Goal: Find specific page/section: Find specific page/section

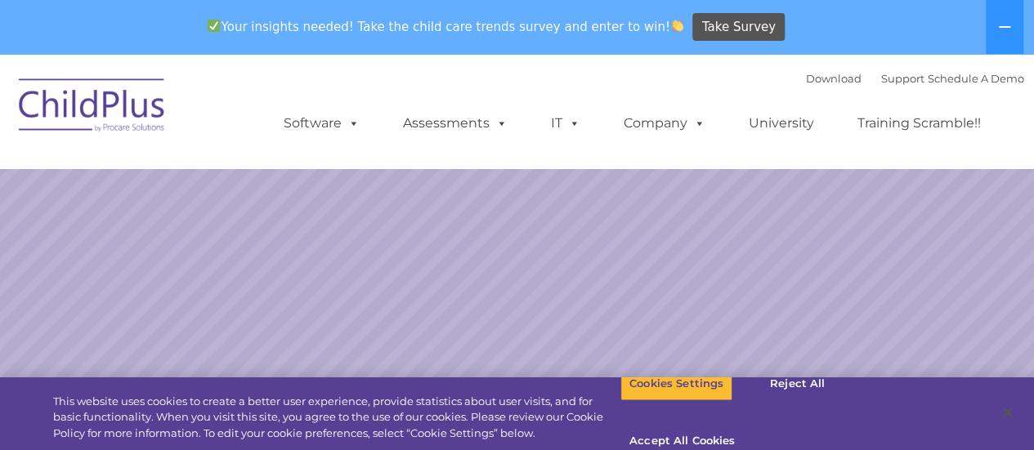
select select "MEDIUM"
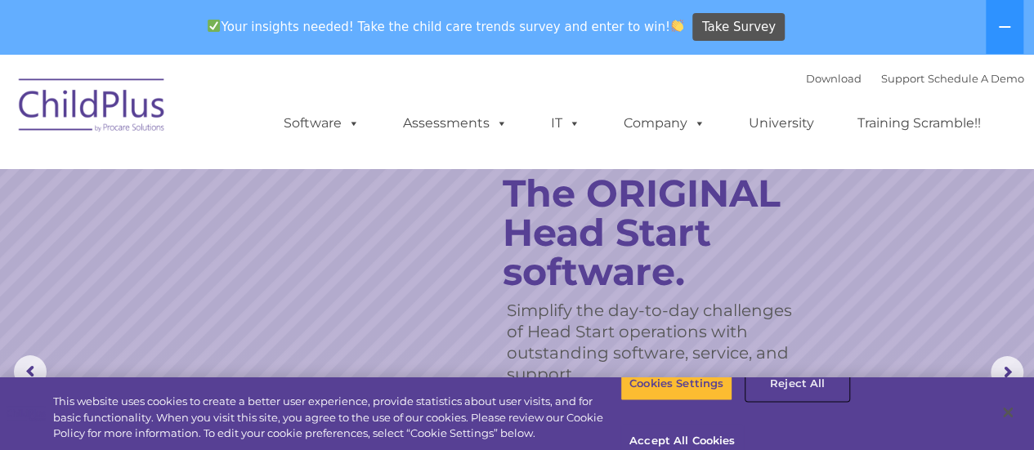
click at [782, 392] on button "Reject All" at bounding box center [797, 384] width 102 height 34
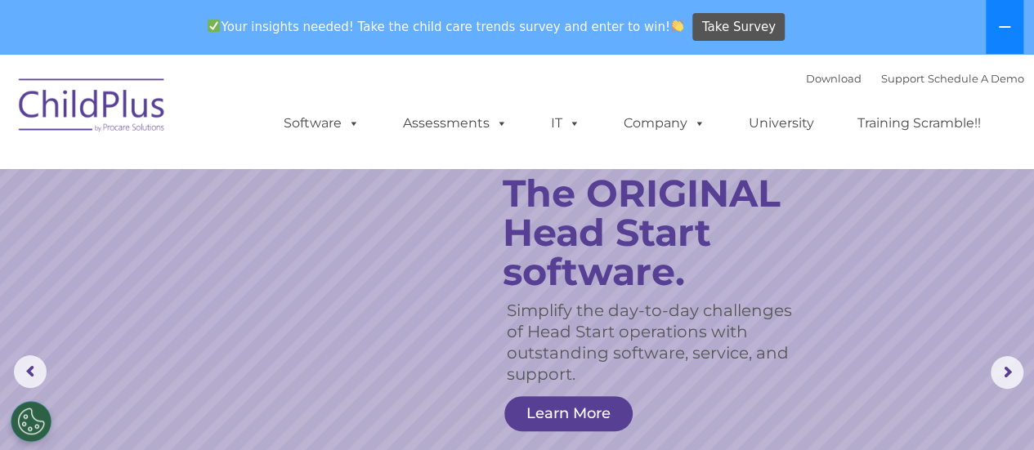
click at [1002, 31] on icon at bounding box center [1004, 26] width 13 height 13
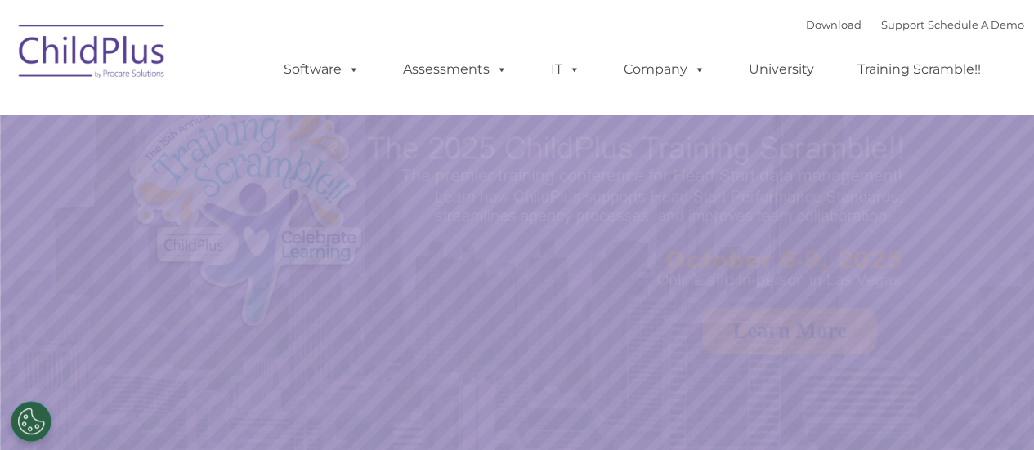
select select "MEDIUM"
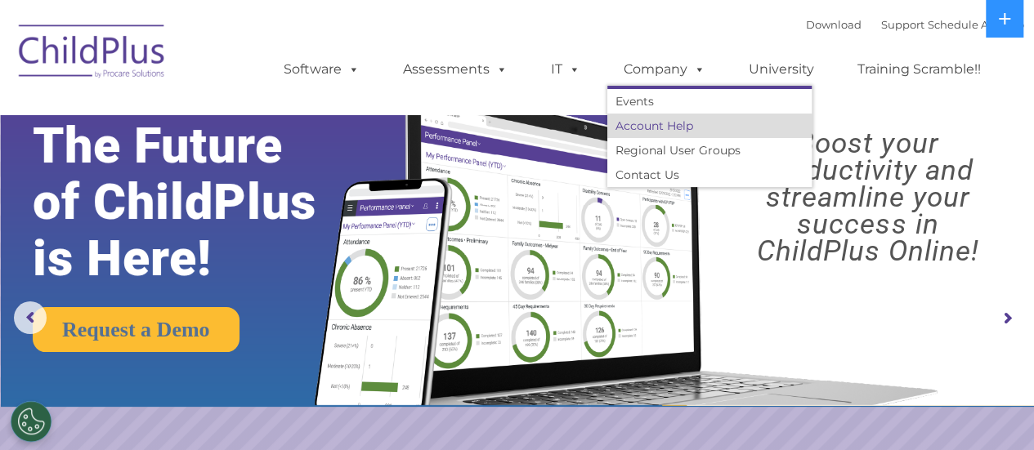
click at [657, 130] on link "Account Help" at bounding box center [709, 126] width 204 height 25
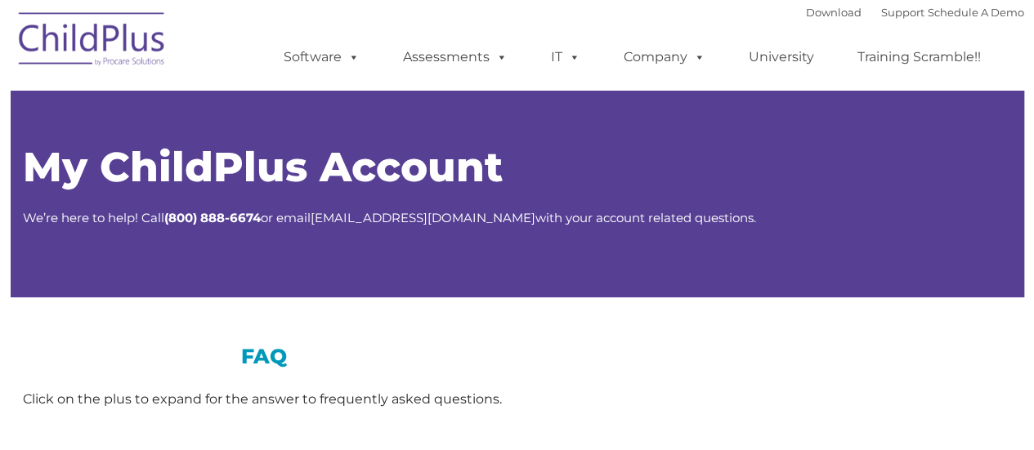
type input ""
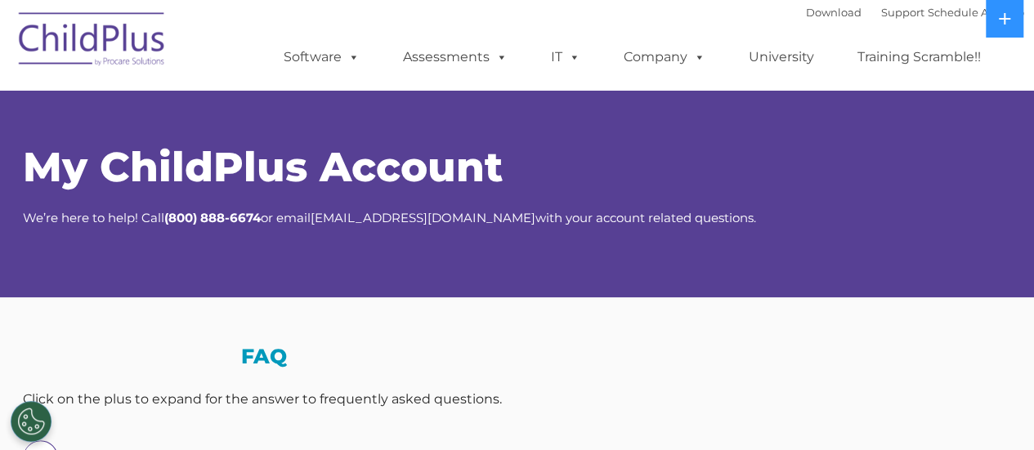
select select "MEDIUM"
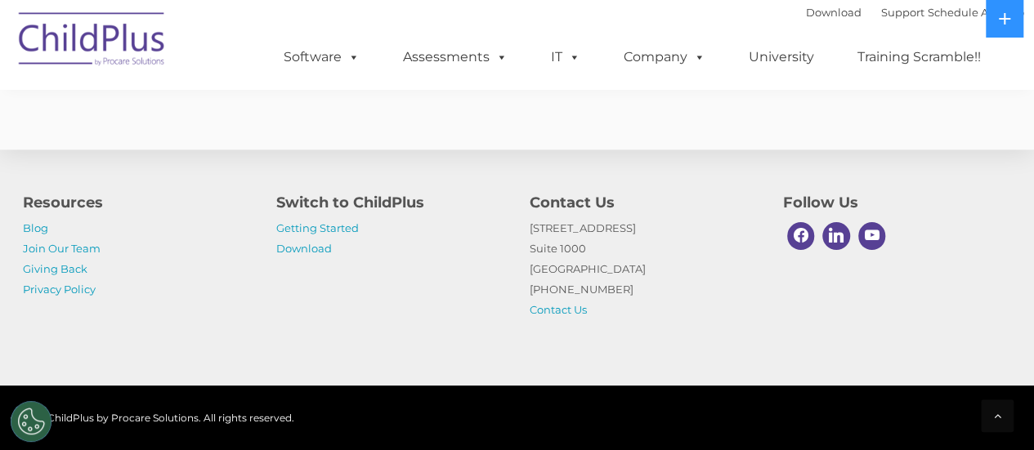
scroll to position [1059, 0]
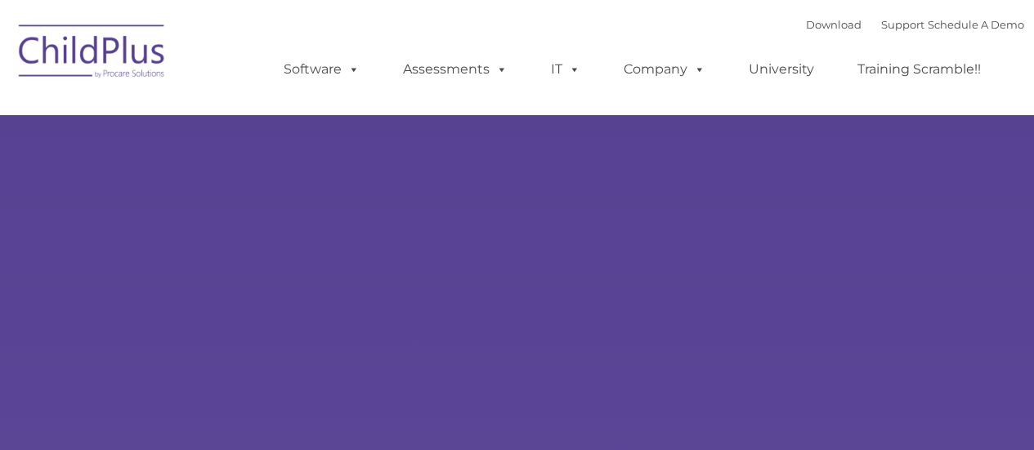
type input ""
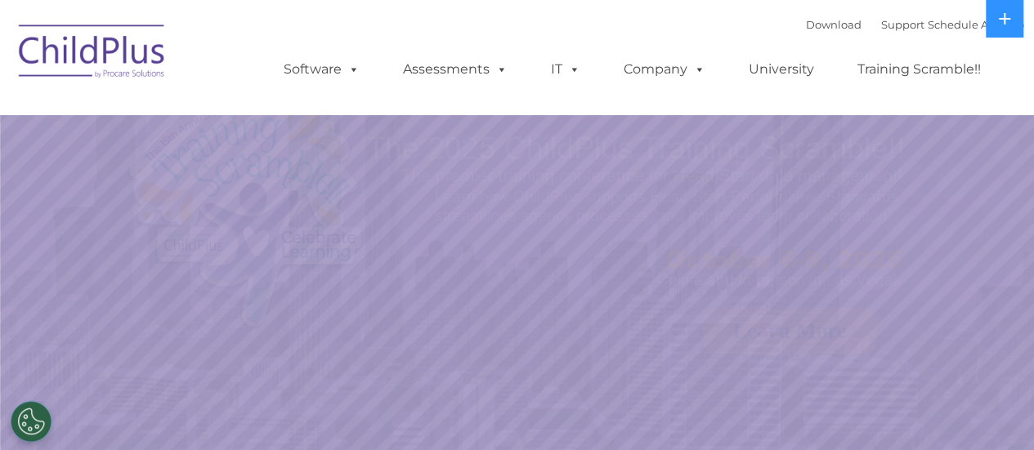
select select "MEDIUM"
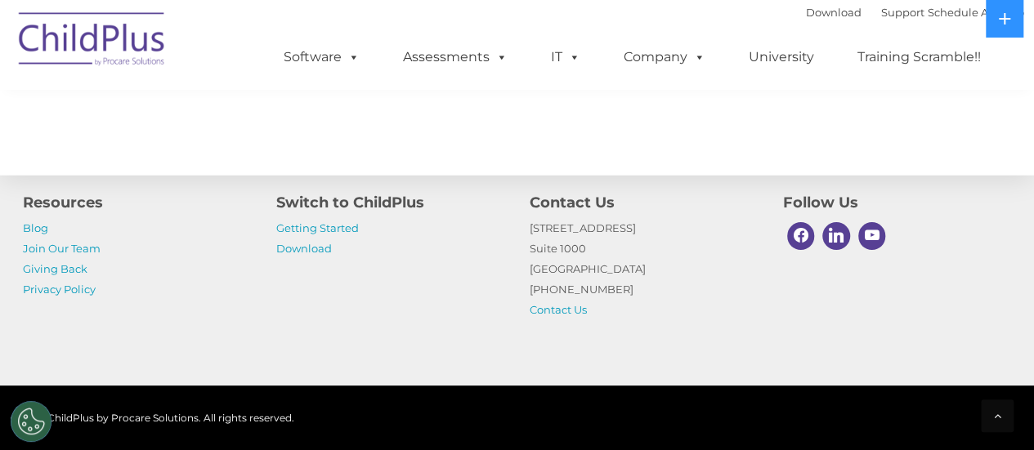
scroll to position [2013, 0]
